Goal: Check status: Check status

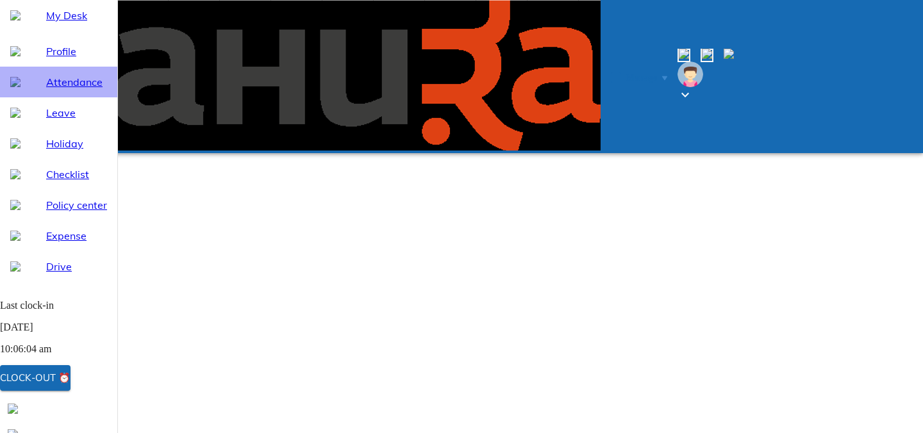
click at [69, 90] on span "Attendance" at bounding box center [76, 81] width 61 height 15
select select "9"
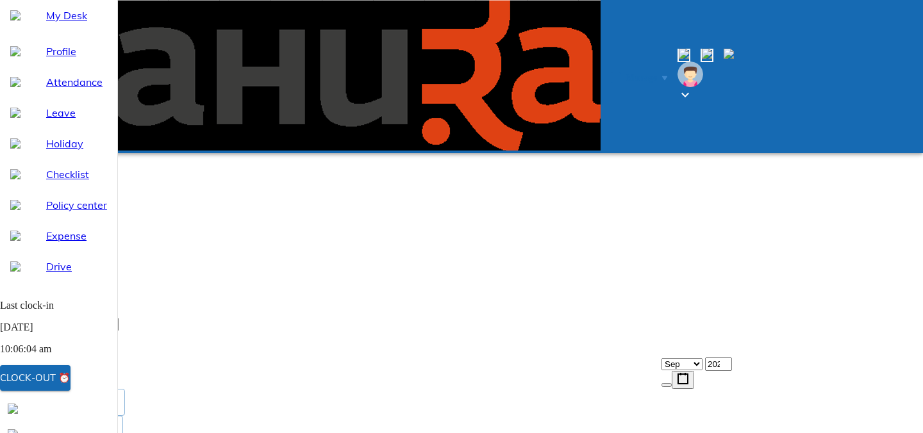
scroll to position [120, 0]
click at [68, 31] on div "My Desk" at bounding box center [58, 15] width 117 height 31
click at [63, 90] on span "Attendance" at bounding box center [76, 81] width 61 height 15
select select "9"
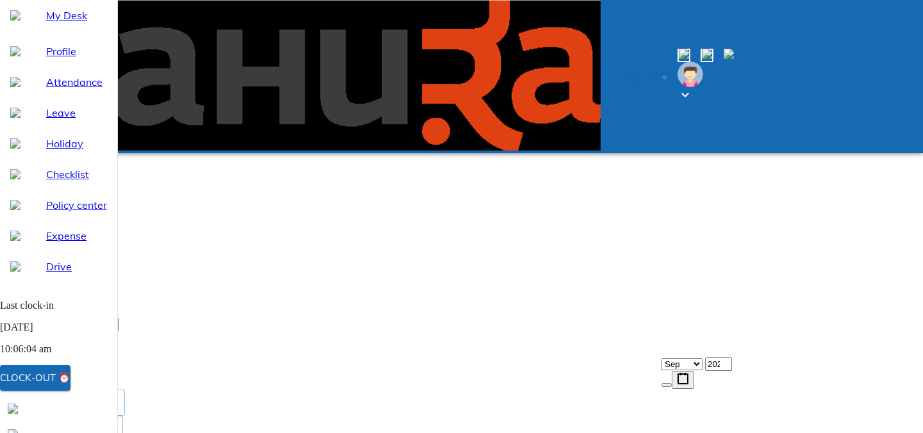
scroll to position [120, 0]
click at [52, 23] on span "My Desk" at bounding box center [76, 15] width 61 height 15
